Goal: Task Accomplishment & Management: Manage account settings

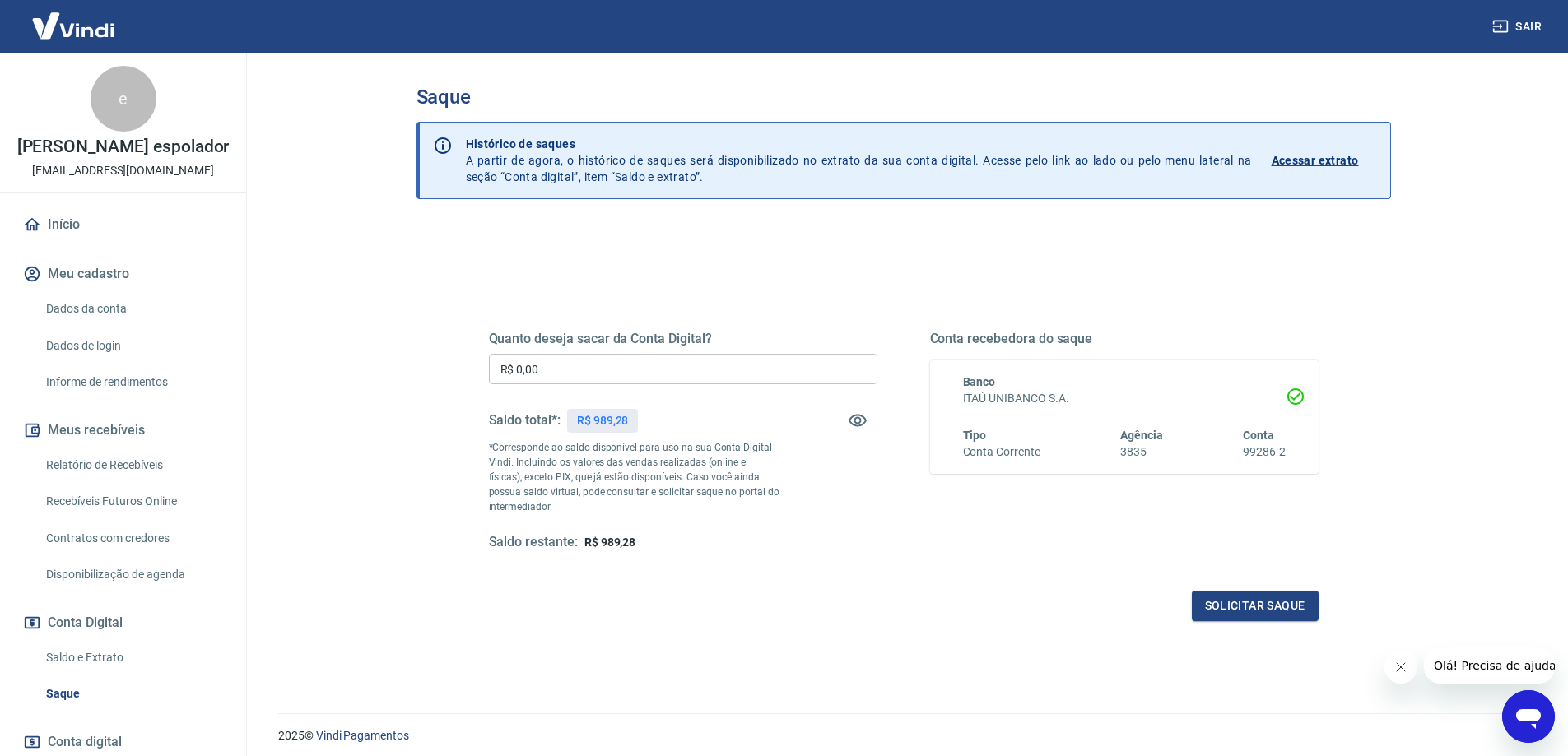
click at [581, 364] on input "R$ 0,00" at bounding box center [683, 369] width 388 height 30
type input "R$ 989,28"
click at [1258, 637] on div "Quanto deseja sacar da Conta Digital? R$ 989,28 ​ Saldo total*: R$ 989,28 *Corr…" at bounding box center [904, 449] width 869 height 382
click at [1252, 622] on div "Quanto deseja sacar da Conta Digital? R$ 989,28 ​ Saldo total*: R$ 989,28 *Corr…" at bounding box center [904, 449] width 869 height 382
click at [1248, 597] on button "Solicitar saque" at bounding box center [1254, 605] width 126 height 30
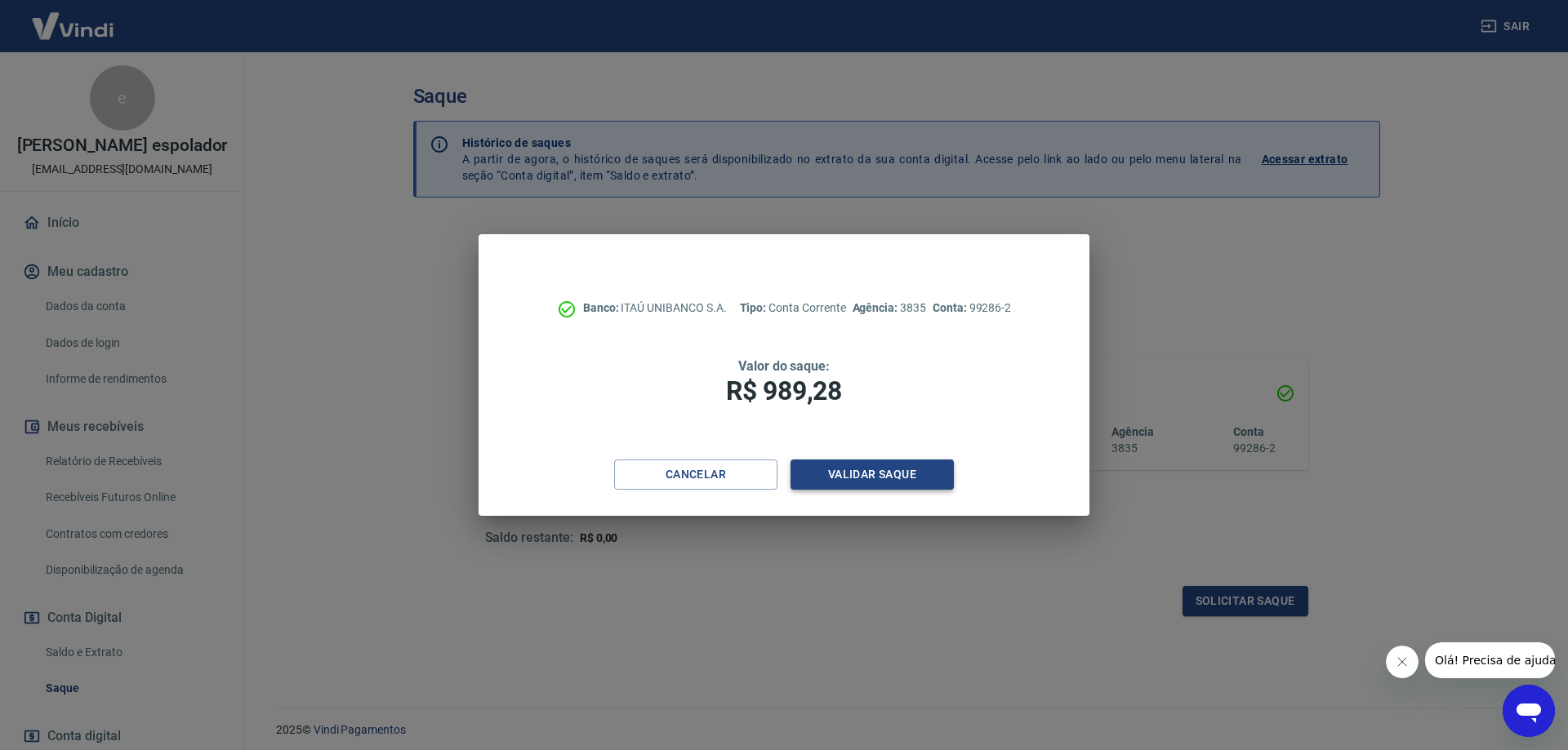
click at [852, 476] on button "Validar saque" at bounding box center [872, 475] width 164 height 30
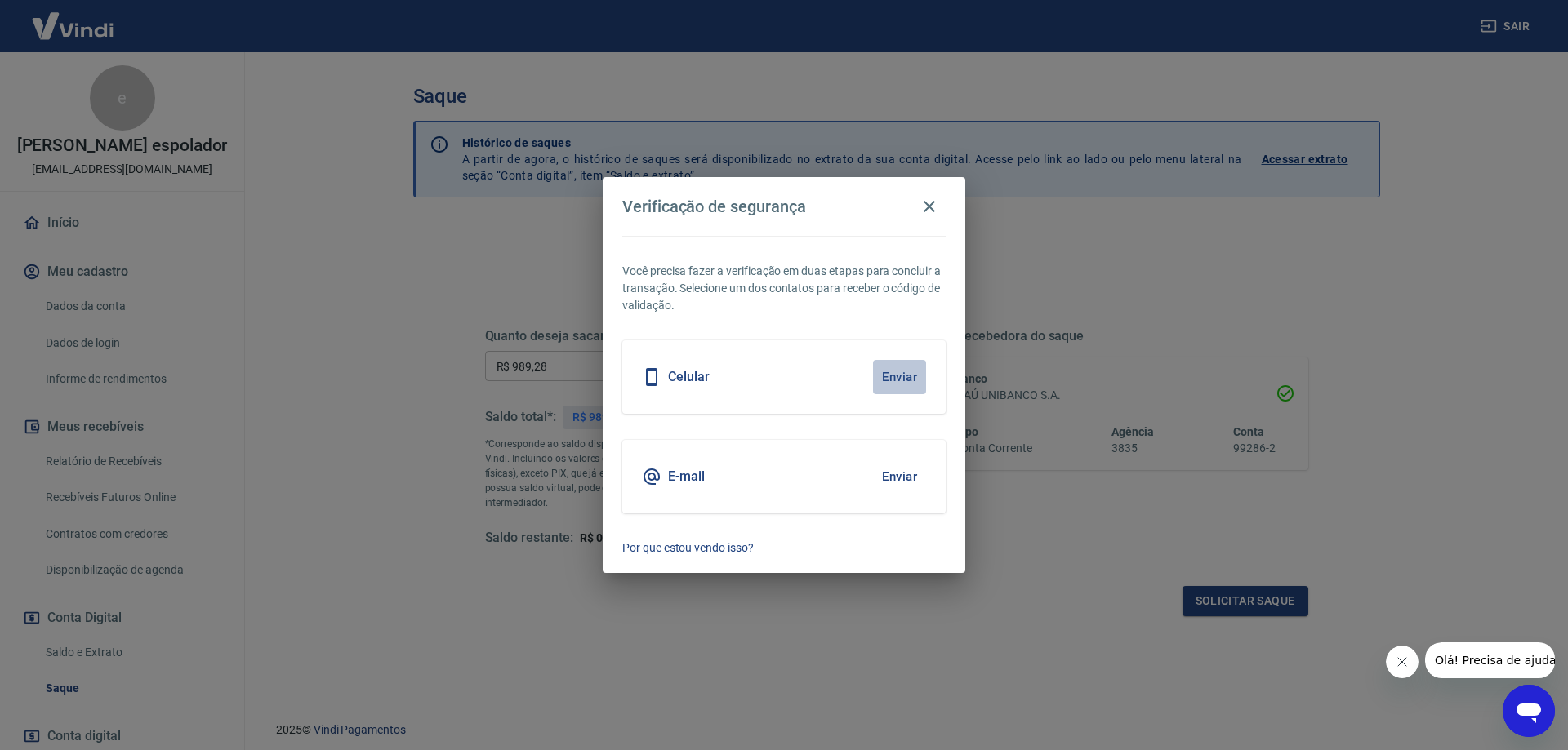
click at [901, 382] on button "Enviar" at bounding box center [900, 377] width 53 height 34
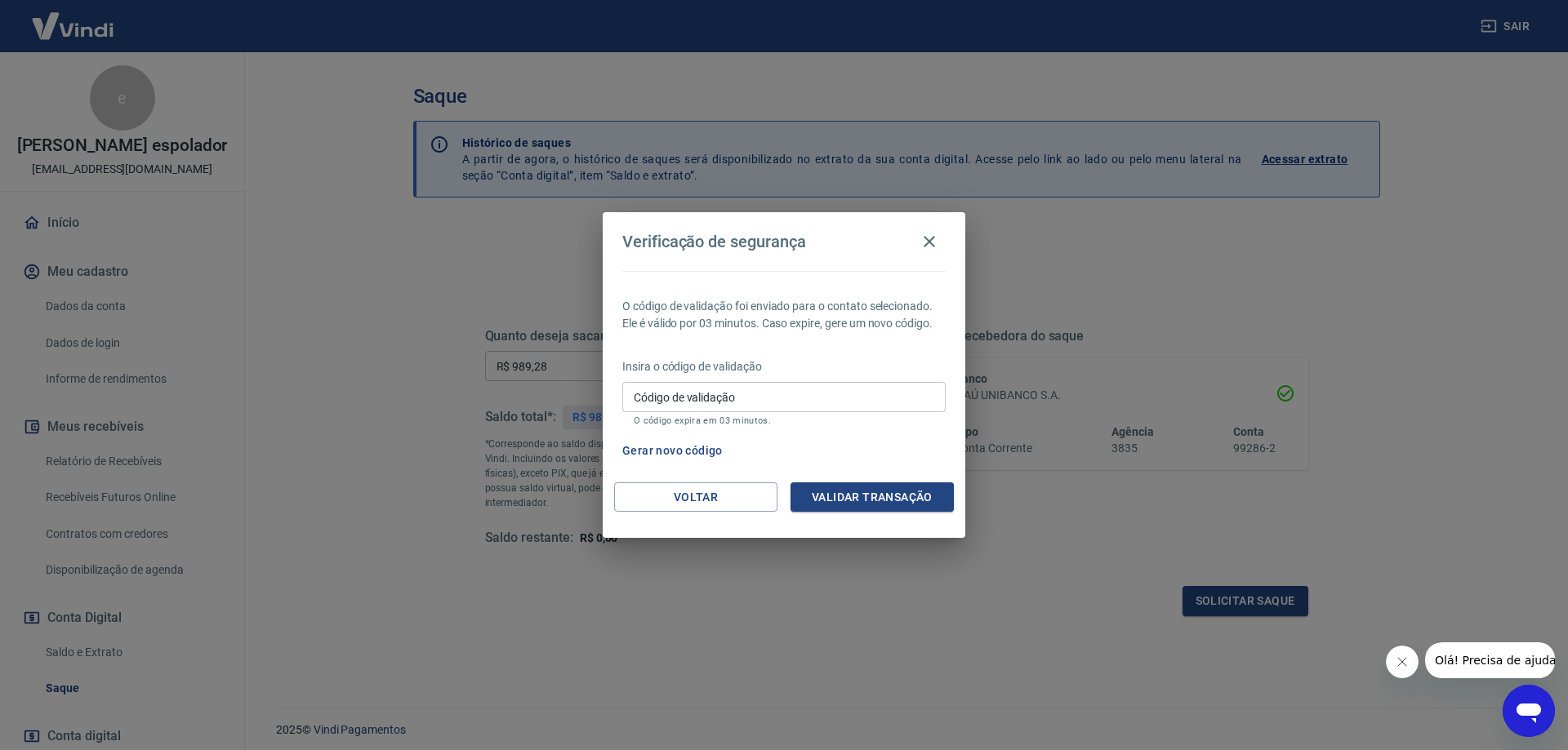
click at [901, 382] on input "Código de validação" at bounding box center [784, 397] width 324 height 30
type input "646909"
click at [874, 494] on button "Validar transação" at bounding box center [872, 497] width 164 height 30
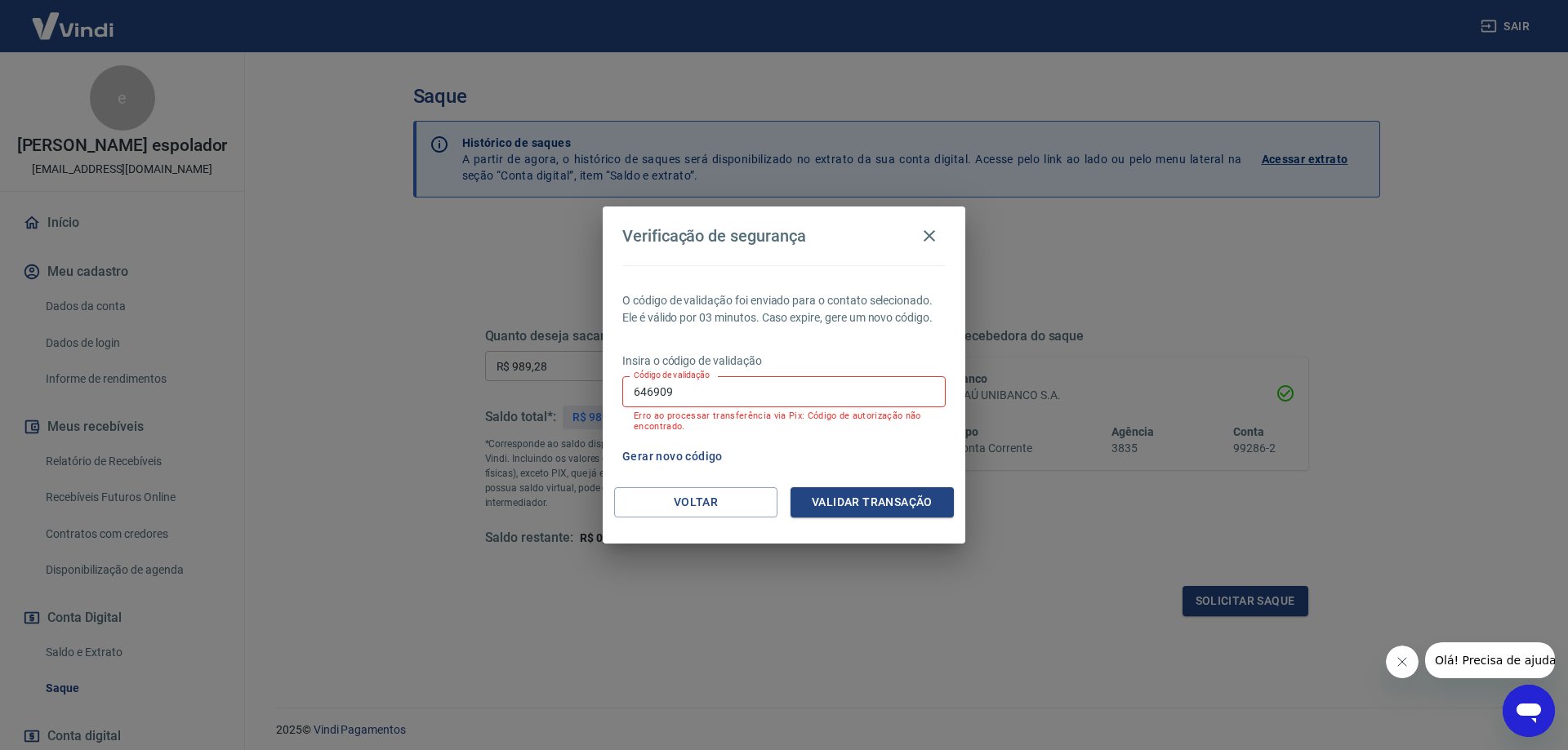
click at [706, 459] on button "Gerar novo código" at bounding box center [672, 456] width 114 height 30
click at [698, 388] on input "646909" at bounding box center [784, 391] width 324 height 30
click at [685, 460] on button "Gerar novo código" at bounding box center [672, 456] width 114 height 30
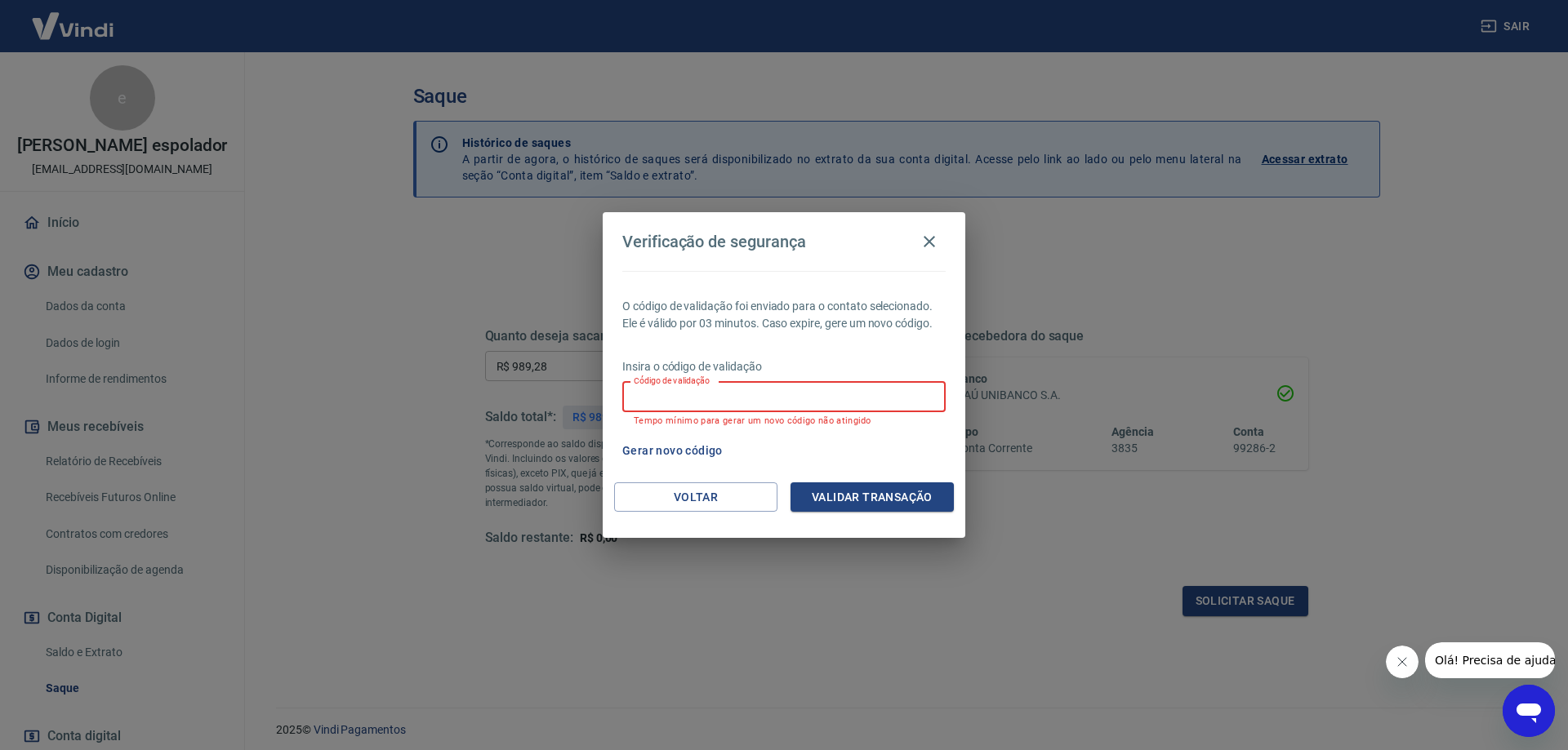
click at [789, 397] on input "Código de validação" at bounding box center [784, 397] width 324 height 30
drag, startPoint x: 876, startPoint y: 449, endPoint x: 950, endPoint y: 257, distance: 205.8
click at [879, 432] on div "O código de validação foi enviado para o contato selecionado. Ele é válido por …" at bounding box center [784, 377] width 363 height 212
click at [926, 238] on icon "button" at bounding box center [930, 241] width 12 height 12
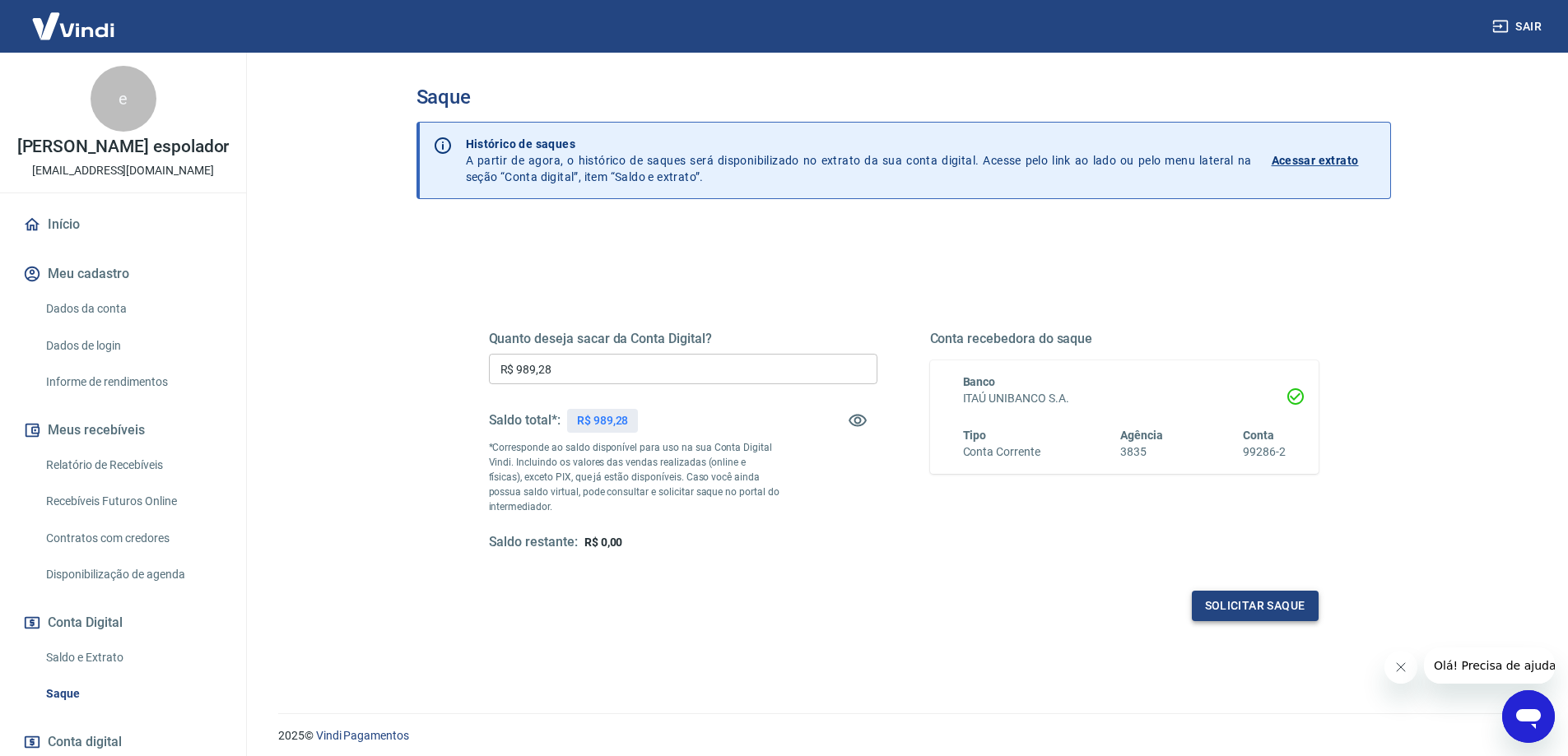
click at [1212, 597] on button "Solicitar saque" at bounding box center [1254, 605] width 126 height 30
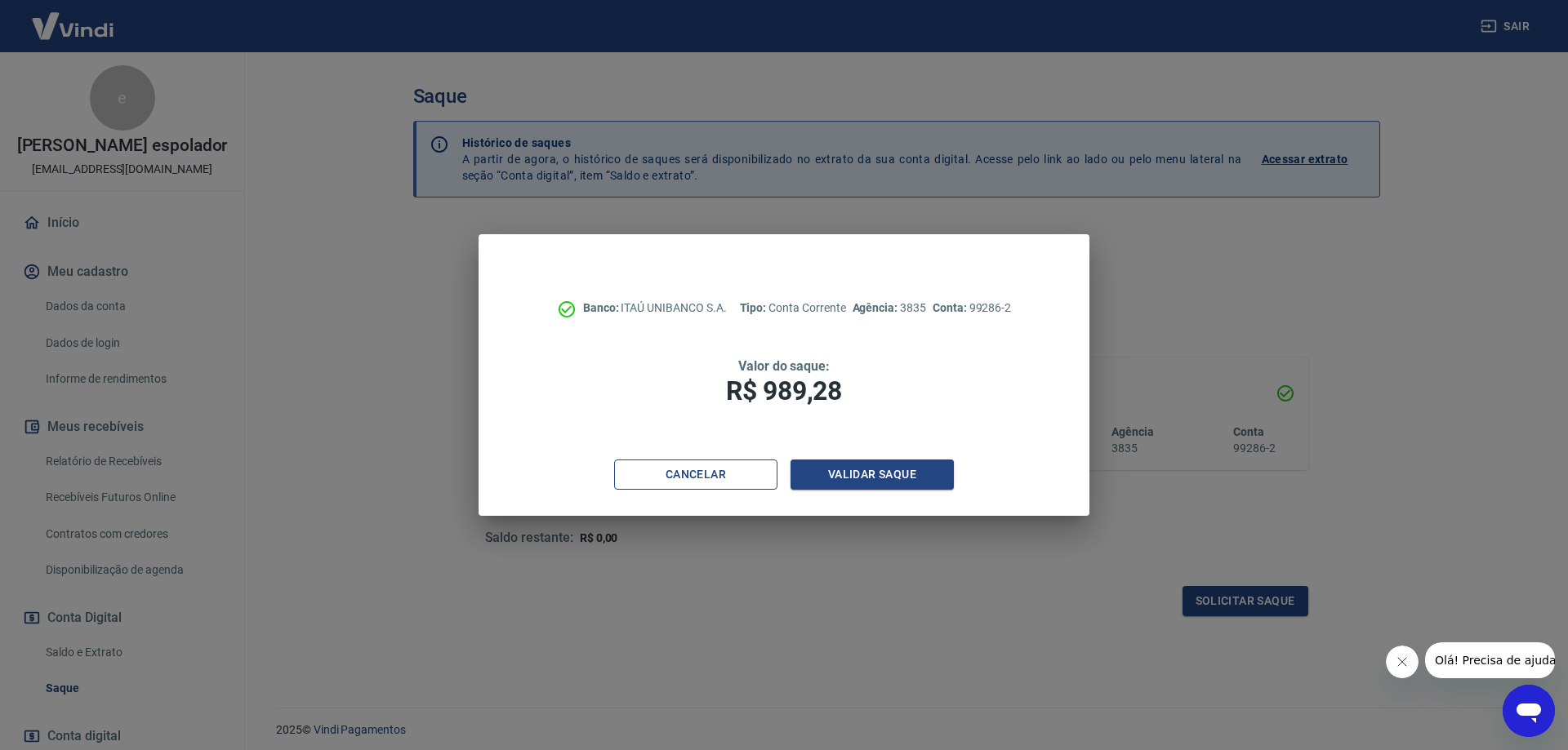
click at [740, 474] on button "Cancelar" at bounding box center [696, 475] width 164 height 30
